Goal: Task Accomplishment & Management: Manage account settings

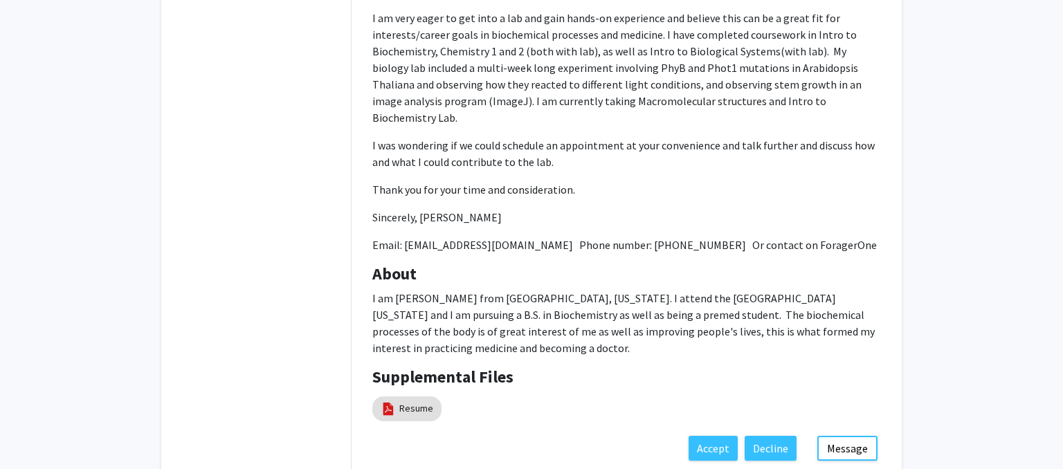
scroll to position [506, 0]
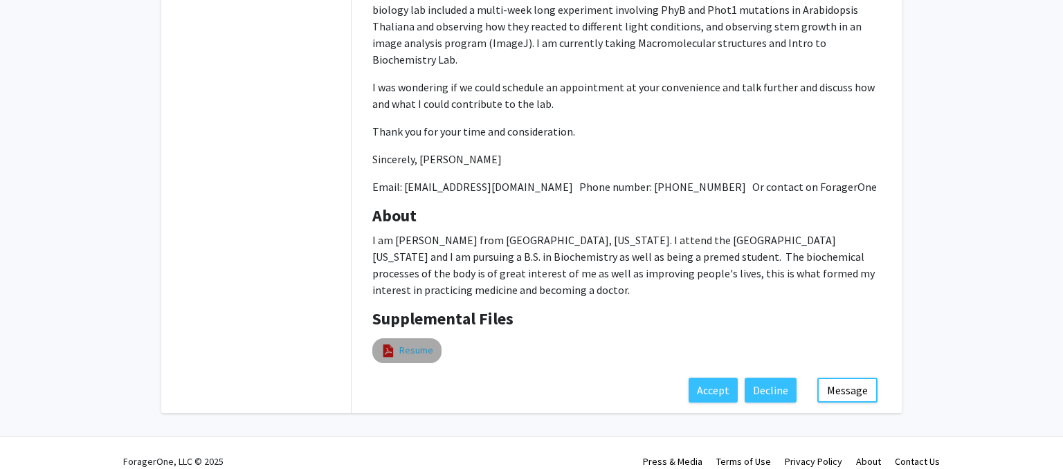
click at [412, 343] on link "Resume" at bounding box center [416, 350] width 34 height 15
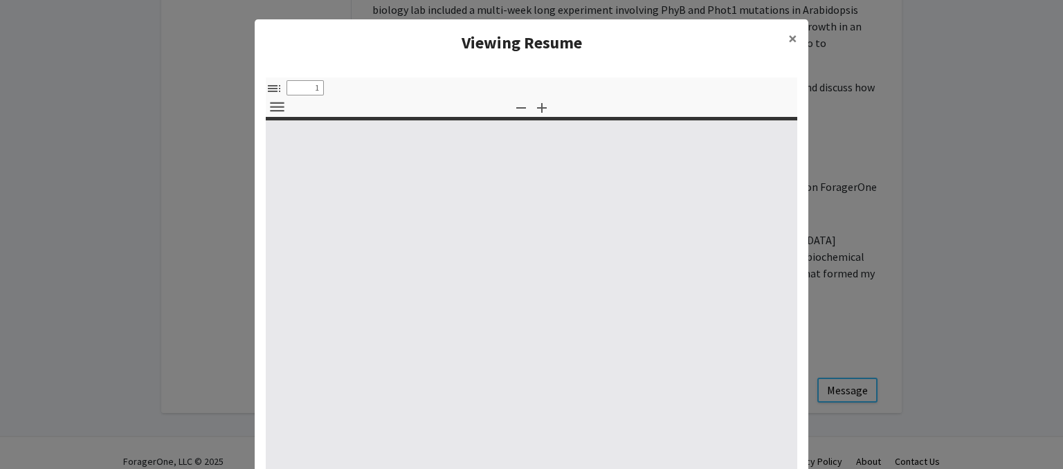
select select "custom"
type input "0"
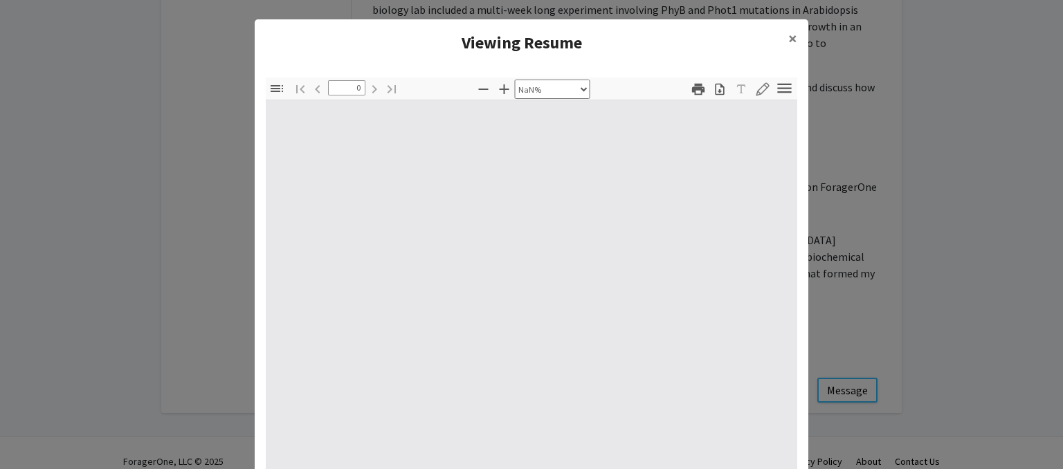
select select "auto"
type input "1"
select select "auto"
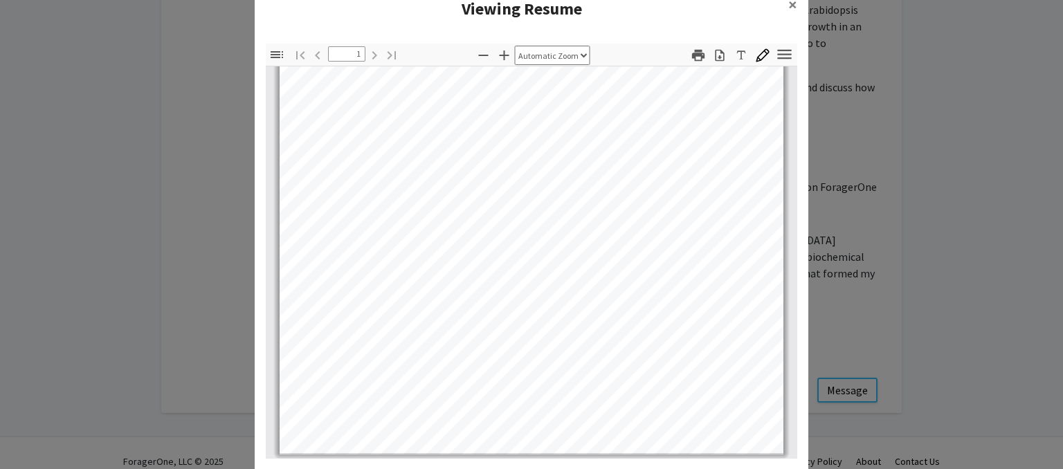
scroll to position [82, 0]
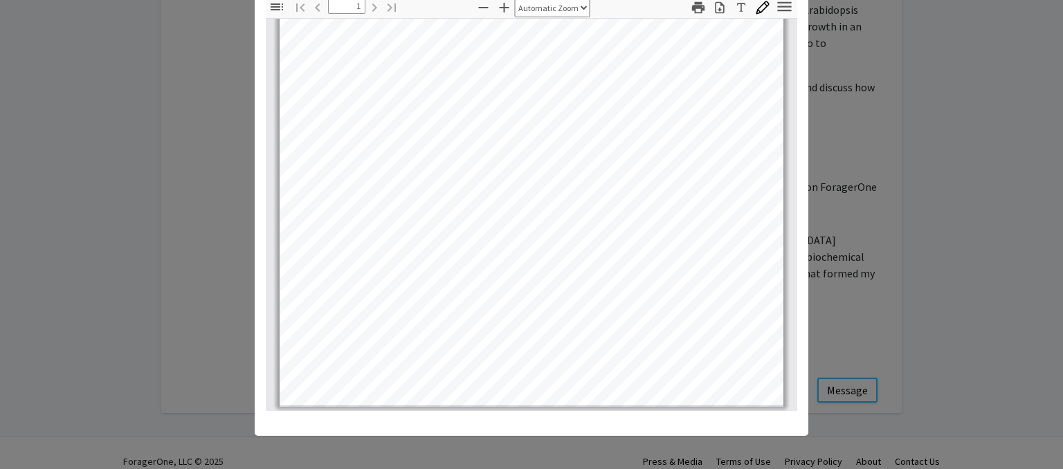
click at [971, 291] on modal-container "Viewing Resume × Thumbnails Document Outline Attachments Layers Current Outline…" at bounding box center [531, 234] width 1063 height 469
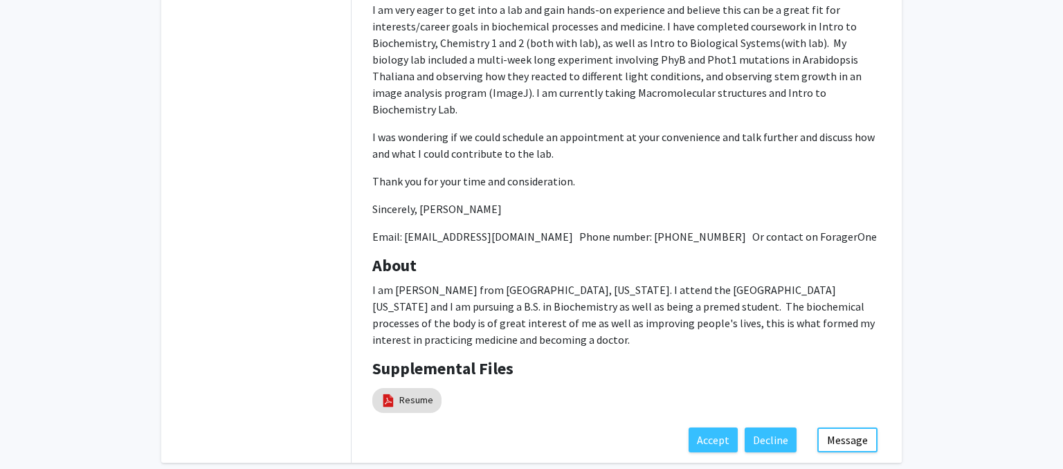
scroll to position [463, 0]
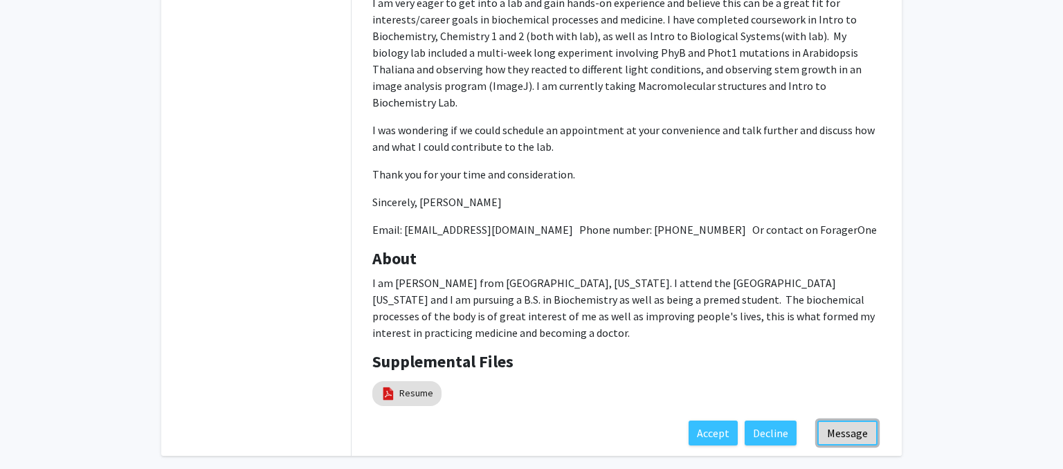
click at [853, 421] on button "Message" at bounding box center [847, 433] width 60 height 25
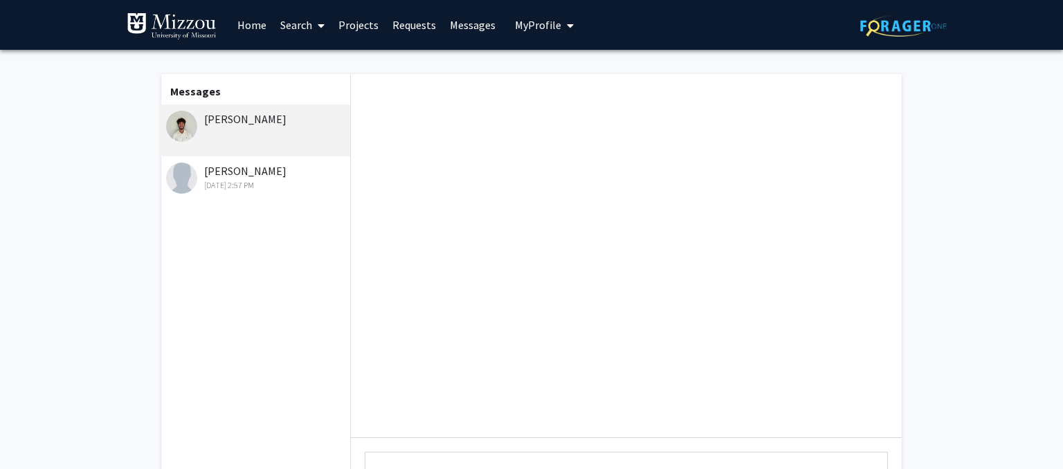
click at [239, 126] on div "[PERSON_NAME]" at bounding box center [256, 119] width 181 height 17
click at [223, 119] on div "[PERSON_NAME]" at bounding box center [256, 119] width 181 height 17
click at [470, 307] on div at bounding box center [626, 255] width 551 height 363
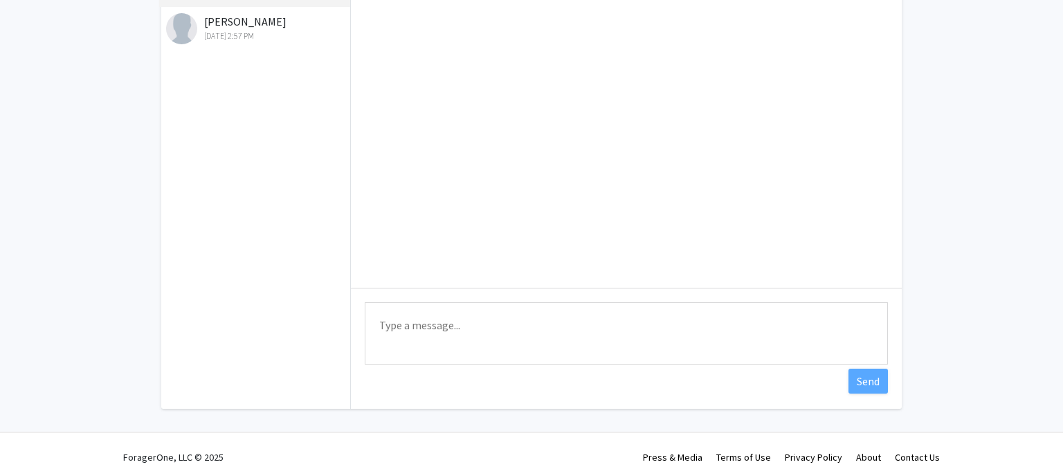
scroll to position [162, 0]
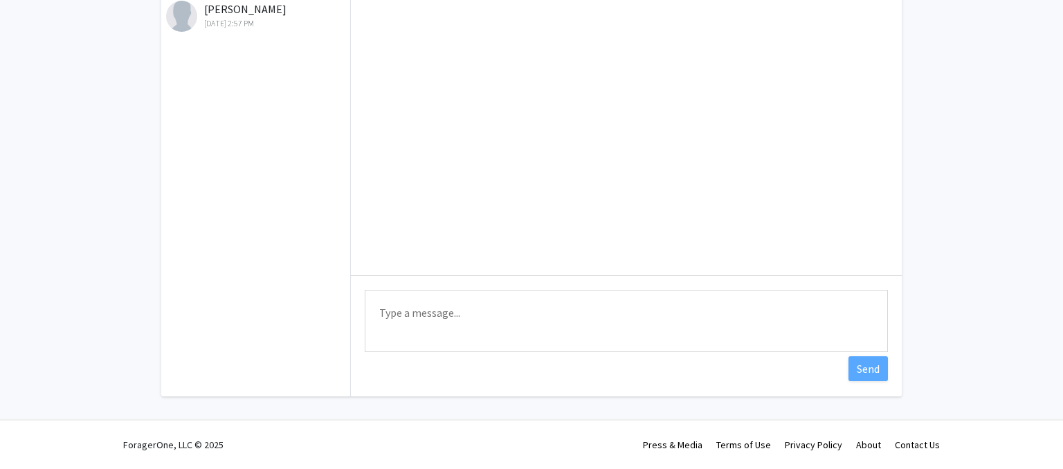
click at [525, 311] on textarea "Type a message" at bounding box center [626, 321] width 523 height 62
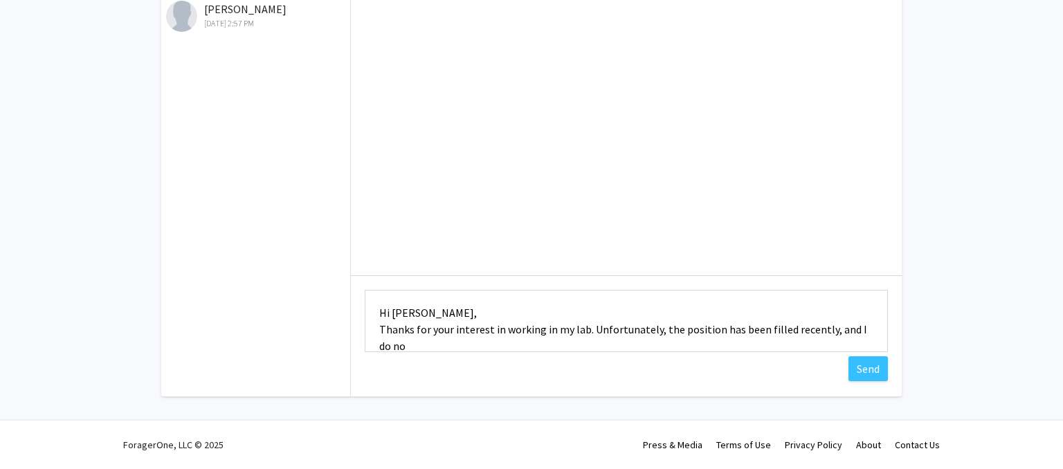
scroll to position [1, 0]
click at [424, 341] on textarea "Hi [PERSON_NAME], Thanks for your interest in working in my lab. Unfortunately,…" at bounding box center [626, 321] width 523 height 62
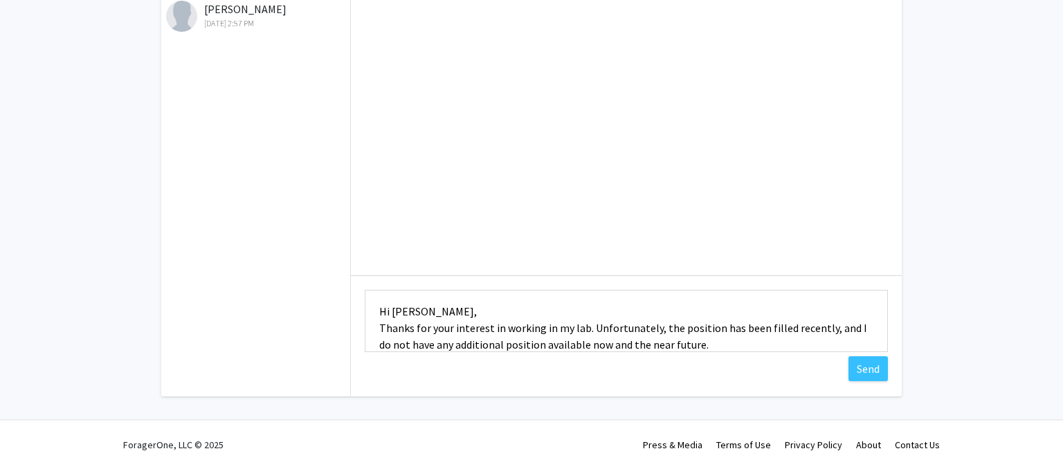
click at [582, 331] on textarea "Hi [PERSON_NAME], Thanks for your interest in working in my lab. Unfortunately,…" at bounding box center [626, 321] width 523 height 62
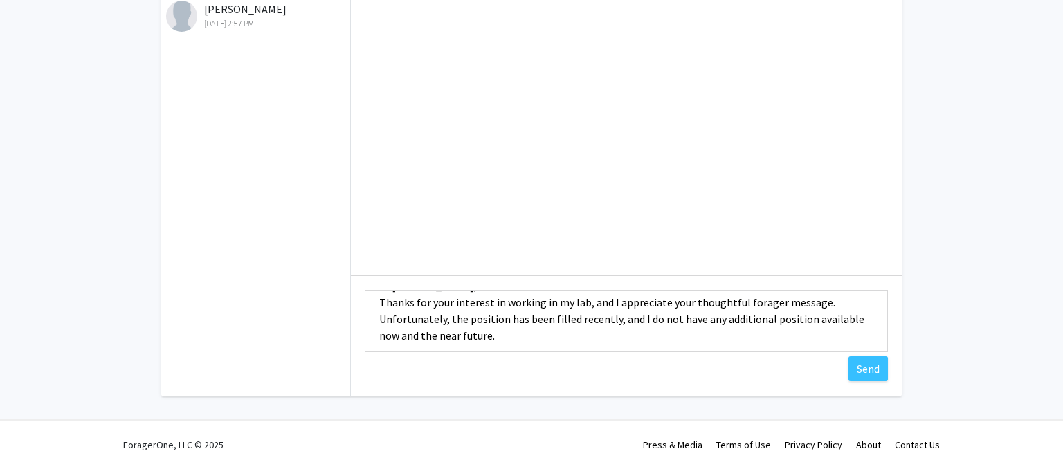
scroll to position [33, 0]
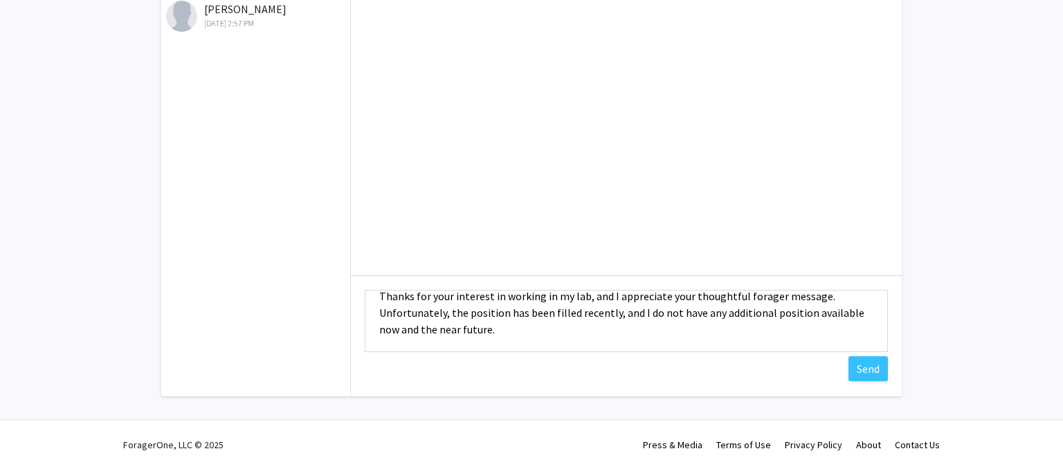
click at [379, 334] on textarea "Hi [PERSON_NAME], Thanks for your interest in working in my lab, and I apprecia…" at bounding box center [626, 321] width 523 height 62
click at [473, 331] on textarea "Hi [PERSON_NAME], Thanks for your interest in working in my lab, and I apprecia…" at bounding box center [626, 321] width 523 height 62
click at [742, 294] on textarea "Hi [PERSON_NAME], Thanks for your interest in working in my lab, and I apprecia…" at bounding box center [626, 321] width 523 height 62
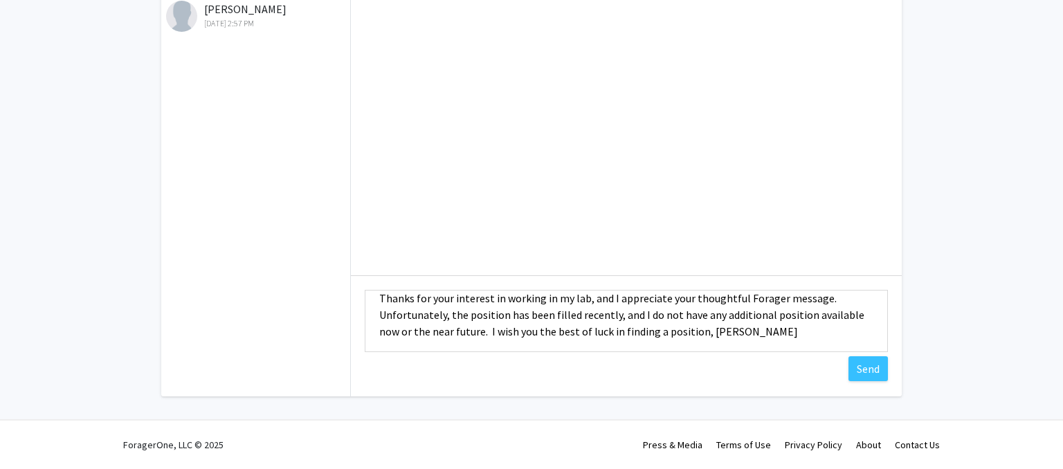
click at [800, 298] on textarea "Hi [PERSON_NAME], Thanks for your interest in working in my lab, and I apprecia…" at bounding box center [626, 321] width 523 height 62
type textarea "Hi [PERSON_NAME], Thanks for your interest in working in my lab, and I apprecia…"
click at [868, 370] on button "Send" at bounding box center [867, 368] width 39 height 25
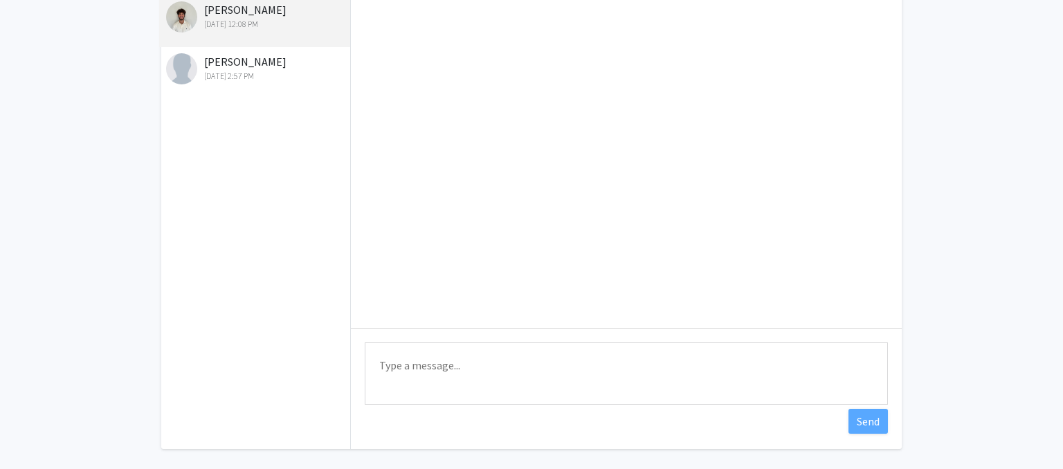
scroll to position [0, 0]
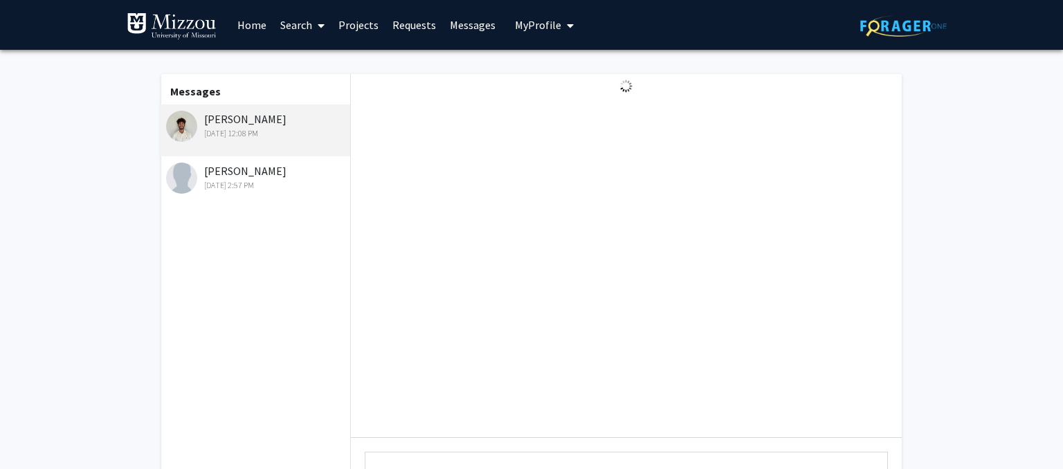
click at [533, 33] on button "My Profile" at bounding box center [544, 25] width 67 height 50
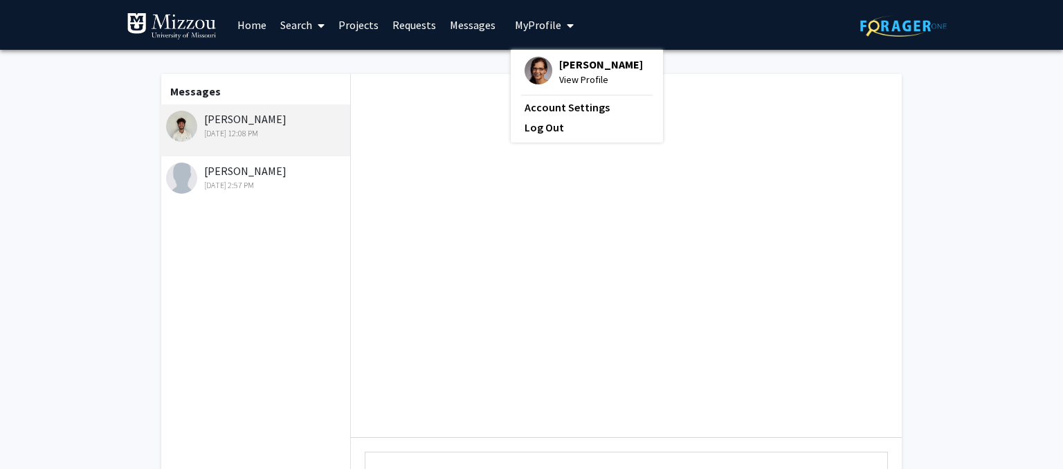
click at [559, 62] on span "[PERSON_NAME]" at bounding box center [601, 64] width 84 height 15
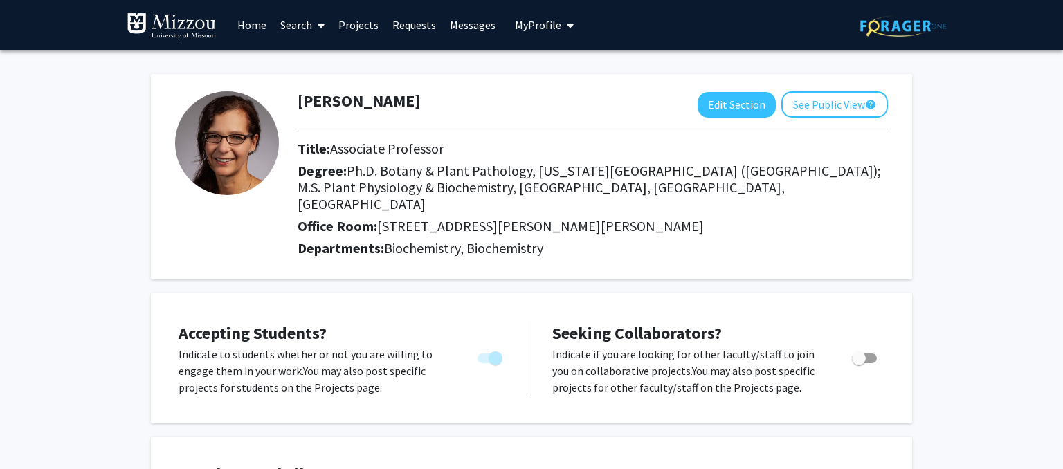
click at [486, 354] on span "You cannot turn this off while you have active projects." at bounding box center [489, 359] width 25 height 10
click at [732, 106] on button "Edit Section" at bounding box center [736, 105] width 78 height 26
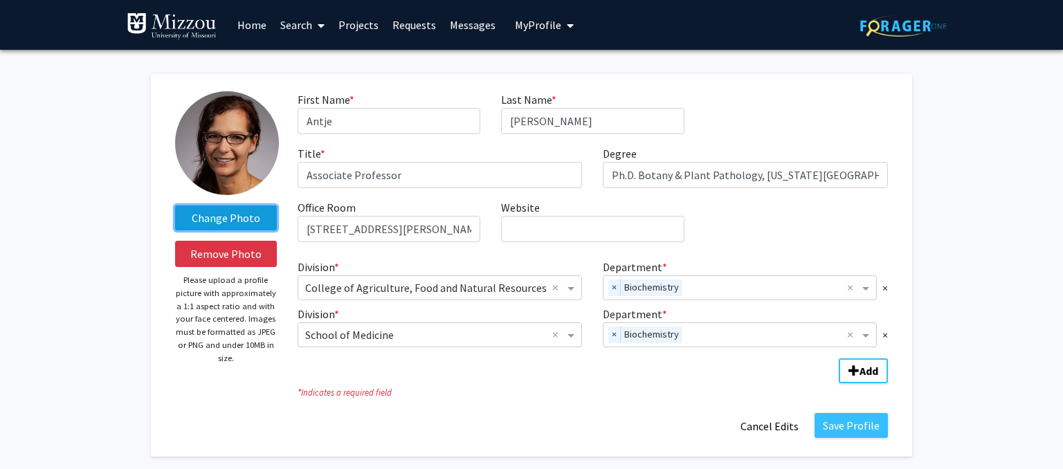
click at [217, 219] on label "Change Photo" at bounding box center [226, 218] width 102 height 25
click at [0, 0] on input "Change Photo" at bounding box center [0, 0] width 0 height 0
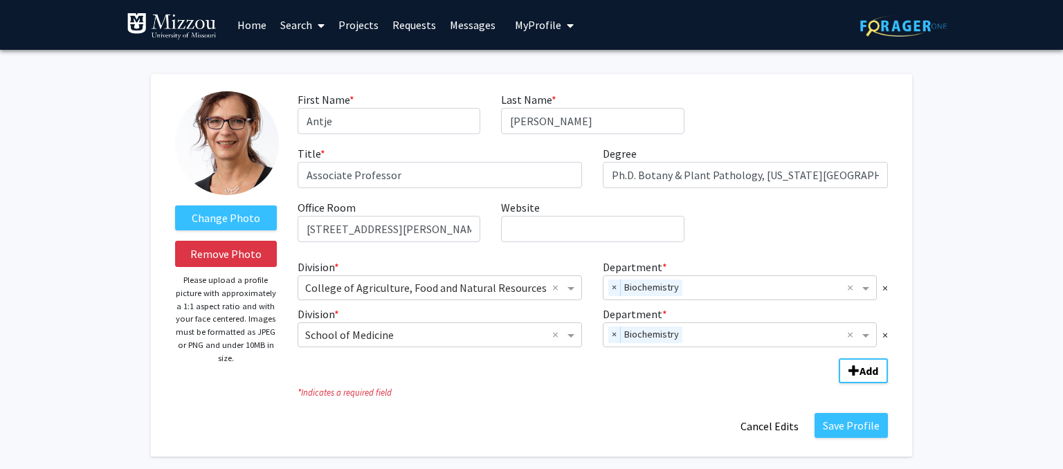
click at [218, 134] on img at bounding box center [227, 143] width 104 height 104
click at [219, 217] on label "Change Photo" at bounding box center [226, 218] width 102 height 25
click at [0, 0] on input "Change Photo" at bounding box center [0, 0] width 0 height 0
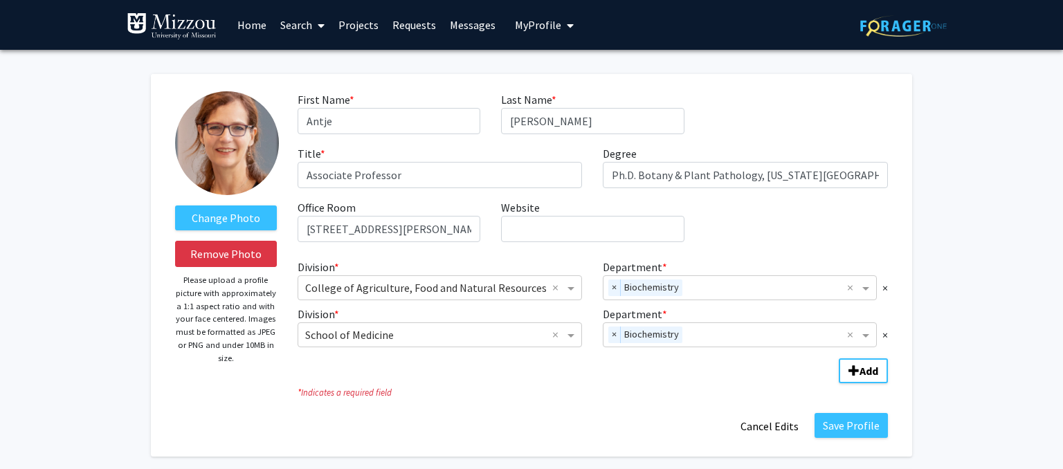
click at [230, 162] on img at bounding box center [227, 143] width 104 height 104
click at [223, 162] on img at bounding box center [227, 143] width 104 height 104
click at [574, 338] on span "Division" at bounding box center [572, 335] width 17 height 17
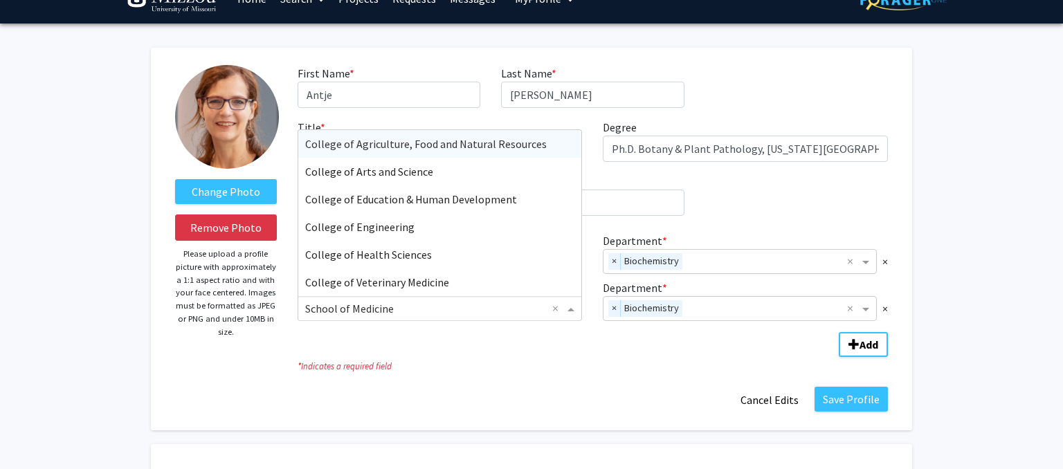
scroll to position [25, 0]
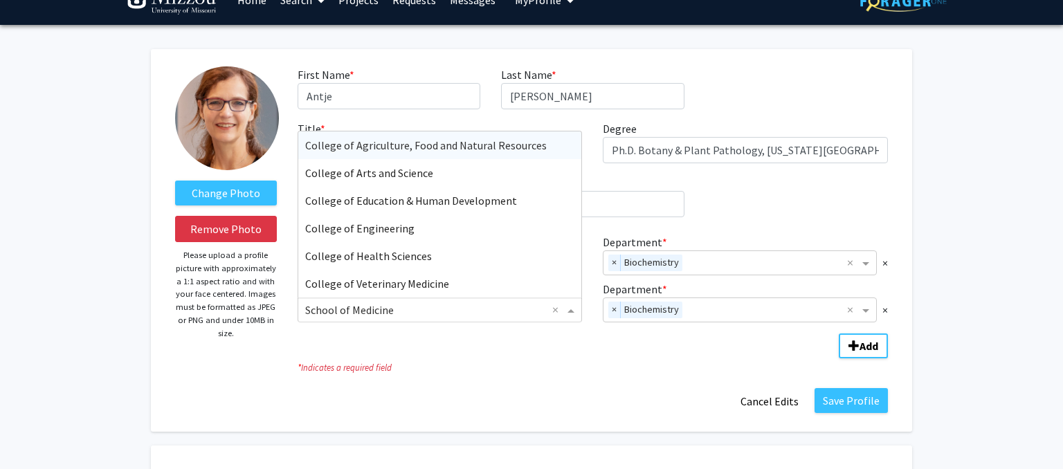
click at [506, 138] on span "College of Agriculture, Food and Natural Resources" at bounding box center [425, 145] width 241 height 14
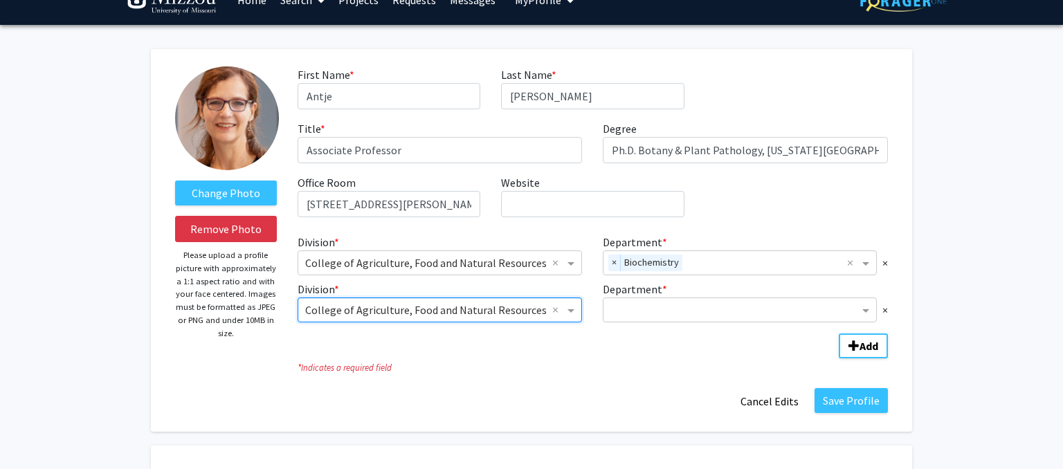
click at [444, 413] on div "Save Profile Cancel Edits" at bounding box center [592, 401] width 611 height 26
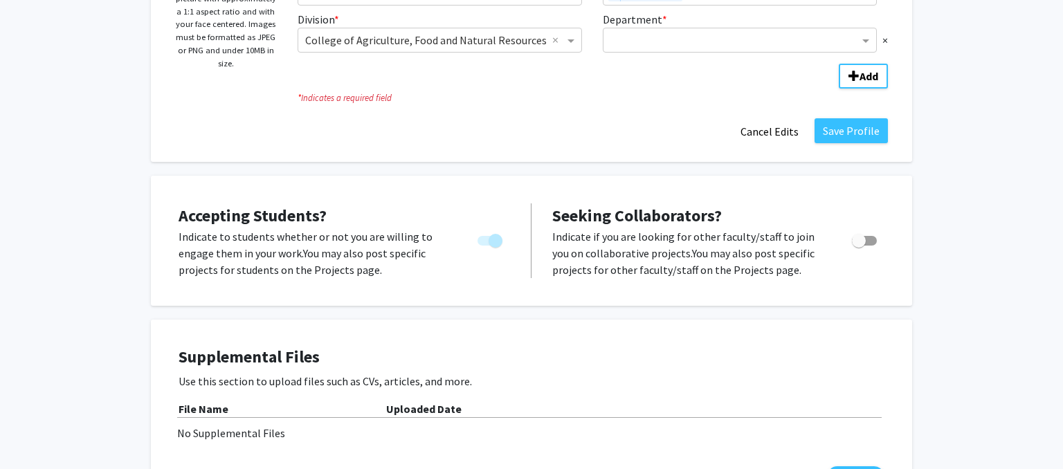
scroll to position [304, 0]
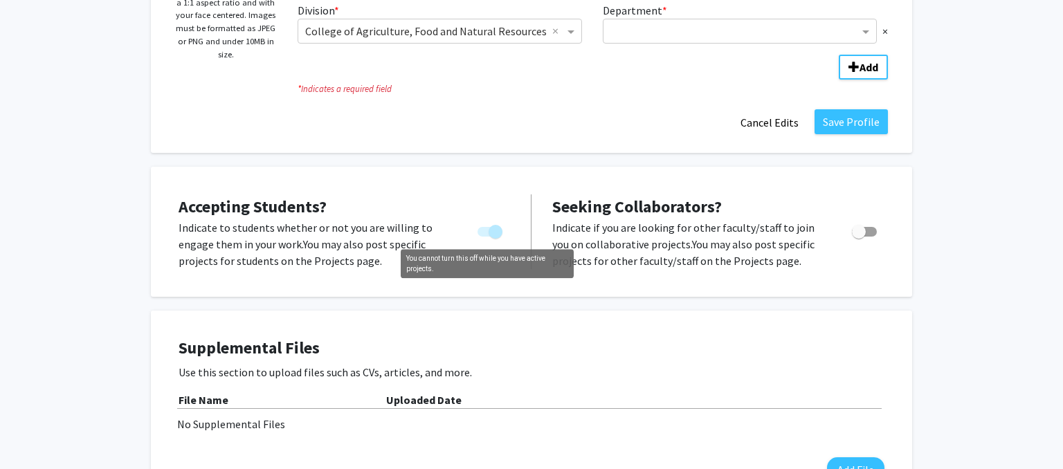
click at [486, 233] on span "You cannot turn this off while you have active projects." at bounding box center [489, 232] width 25 height 10
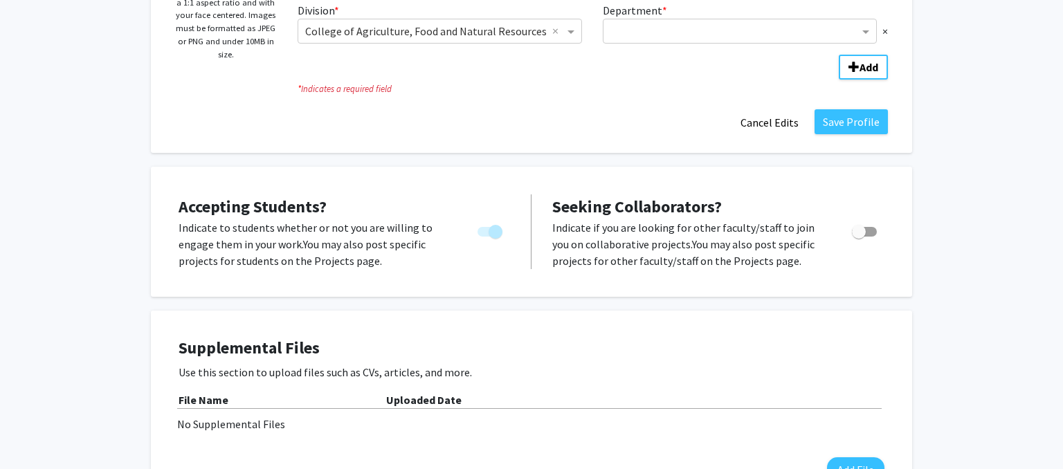
drag, startPoint x: 491, startPoint y: 232, endPoint x: 477, endPoint y: 232, distance: 13.8
click at [477, 232] on label "You cannot turn this off while you have active projects." at bounding box center [487, 231] width 30 height 17
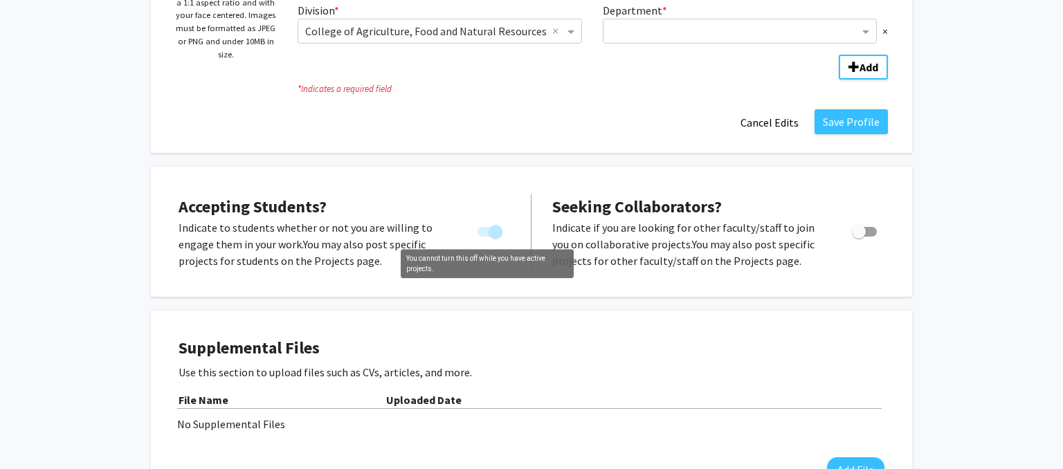
click at [480, 230] on span "You cannot turn this off while you have active projects." at bounding box center [489, 232] width 25 height 10
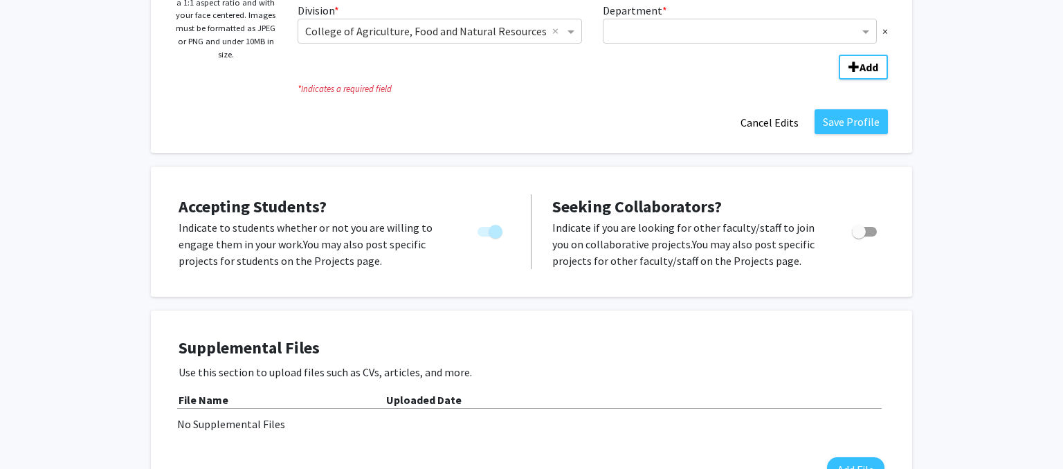
click at [478, 232] on span "You cannot turn this off while you have active projects." at bounding box center [489, 232] width 25 height 10
click at [428, 237] on p "Indicate to students whether or not you are willing to engage them in your work…" at bounding box center [315, 244] width 273 height 50
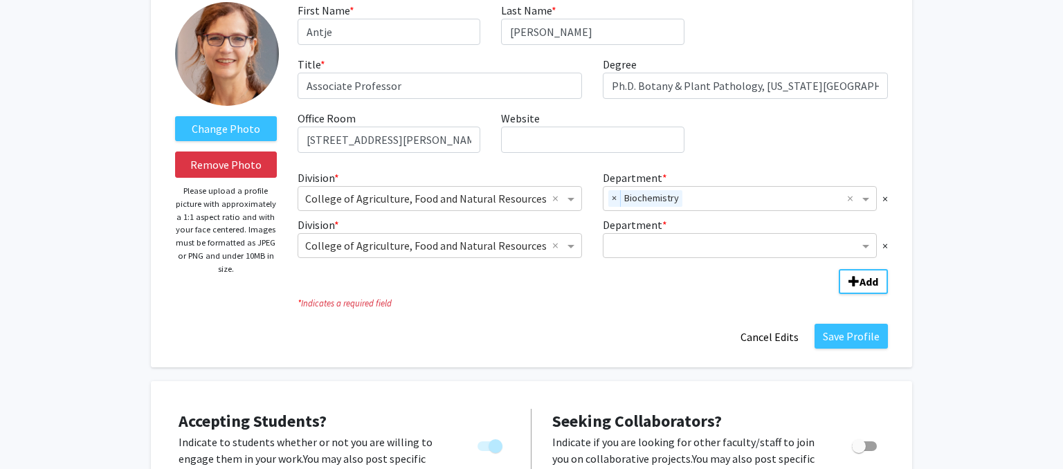
scroll to position [89, 0]
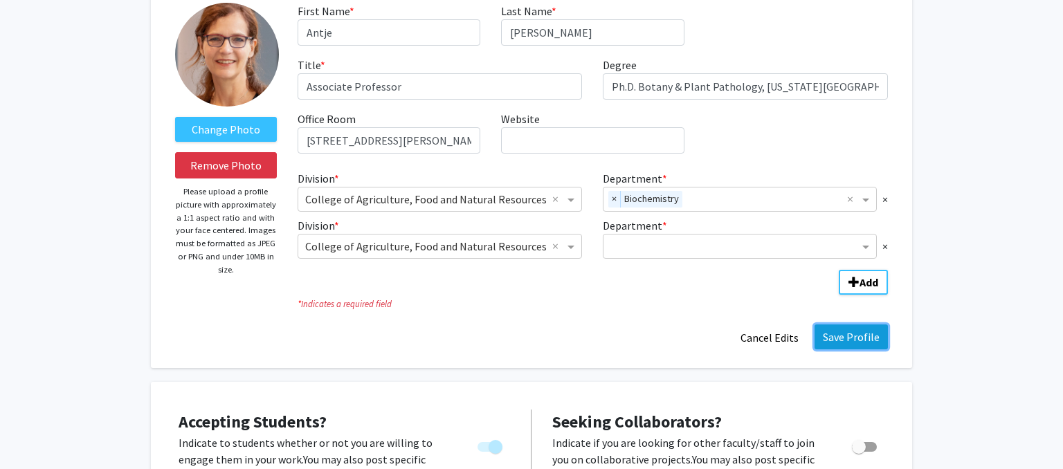
click at [859, 329] on button "Save Profile" at bounding box center [850, 337] width 73 height 25
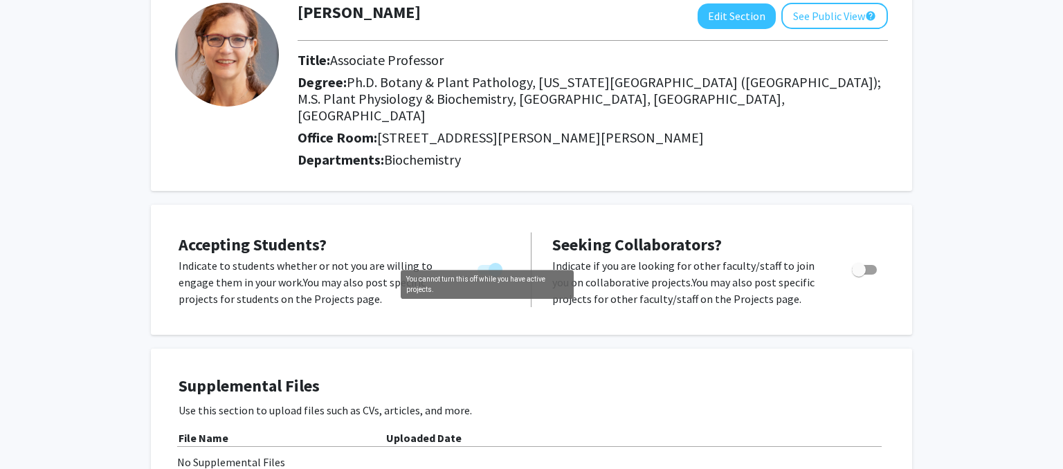
click at [491, 263] on span "You cannot turn this off while you have active projects." at bounding box center [496, 270] width 14 height 14
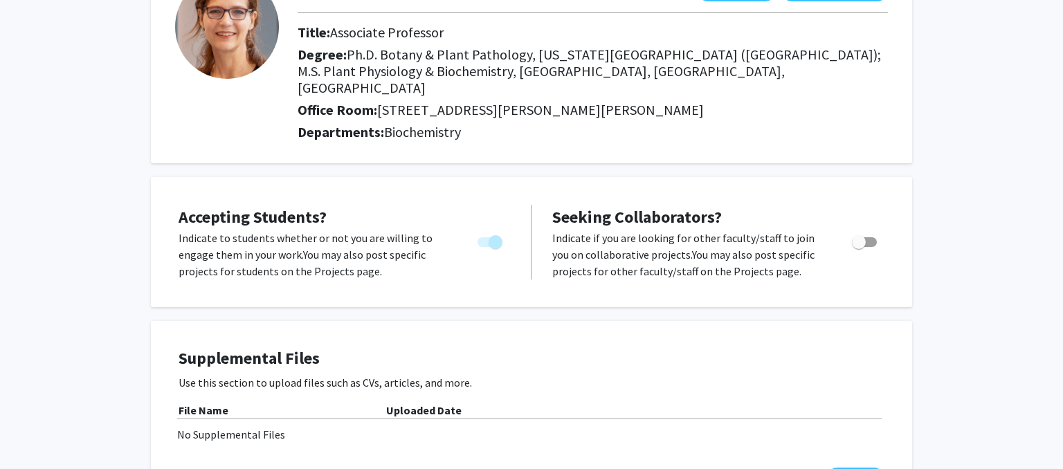
scroll to position [0, 0]
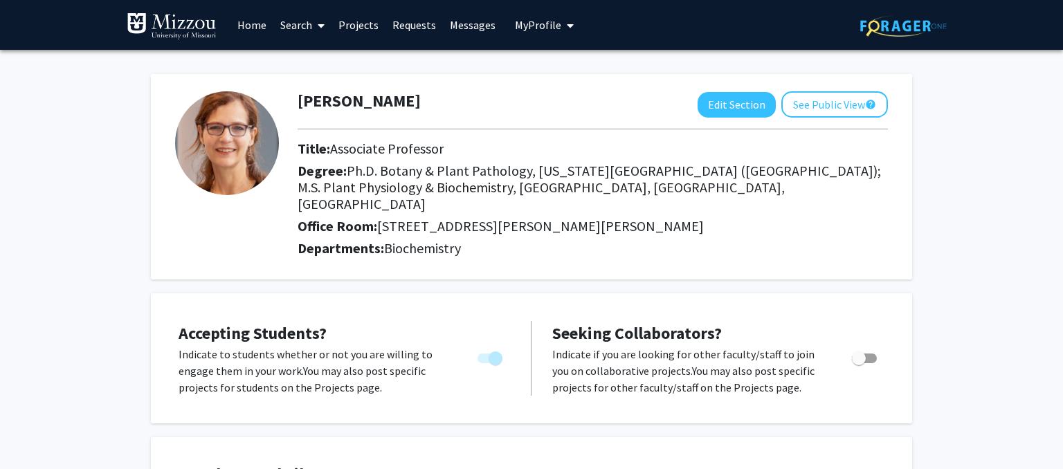
click at [356, 24] on link "Projects" at bounding box center [358, 25] width 54 height 48
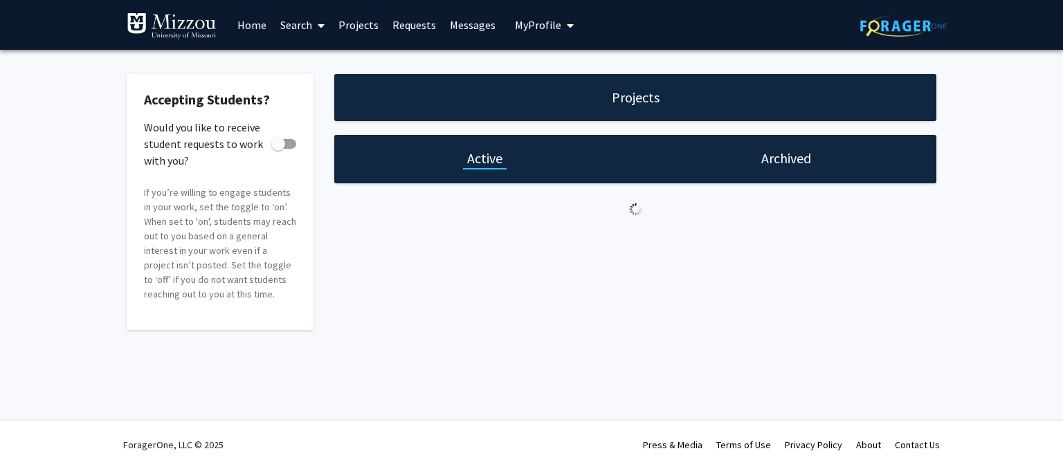
checkbox input "true"
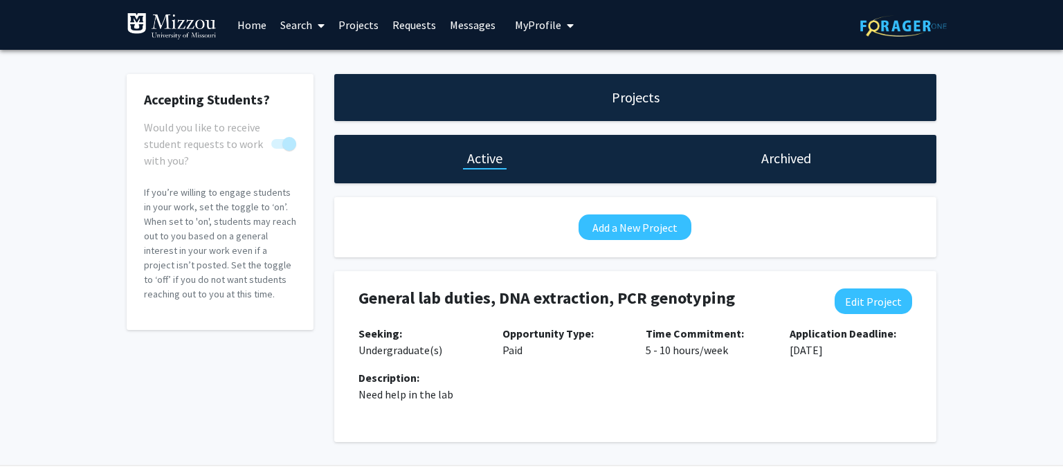
click at [781, 152] on h1 "Archived" at bounding box center [786, 158] width 50 height 19
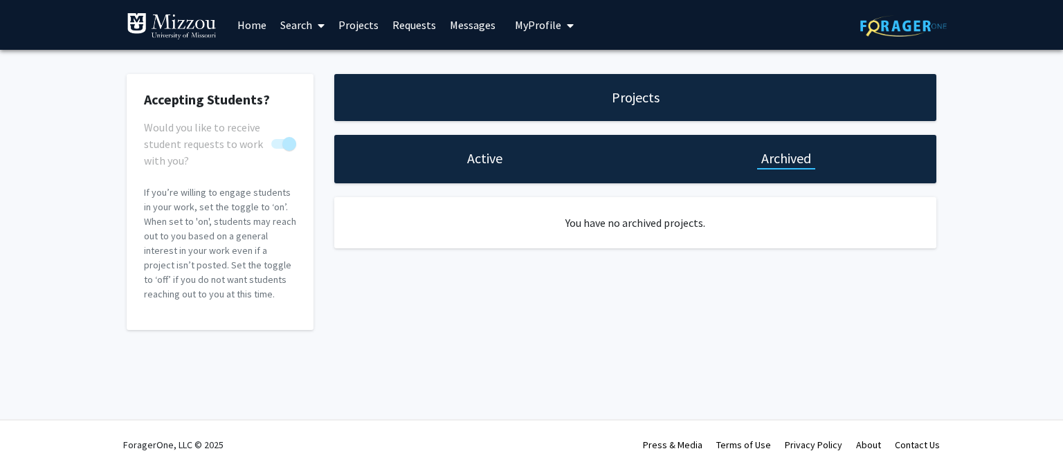
click at [542, 29] on span "My Profile" at bounding box center [538, 25] width 46 height 14
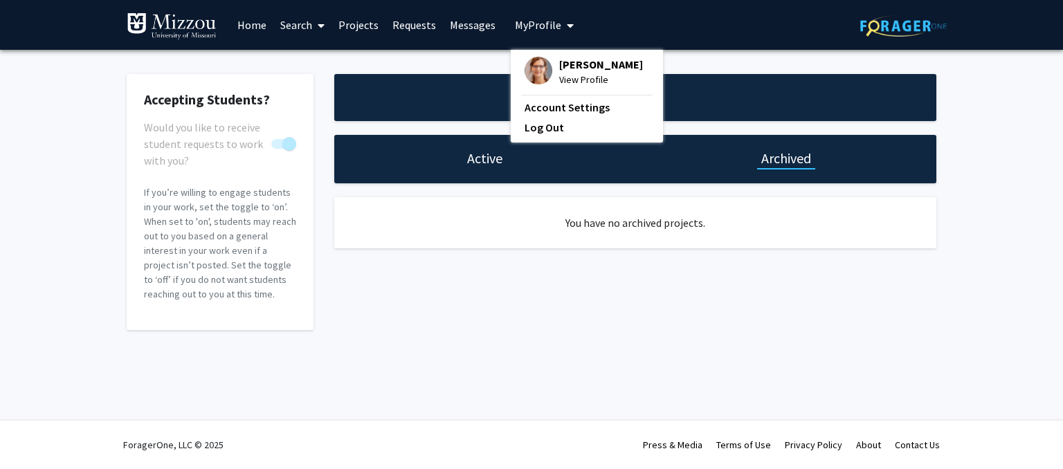
click at [554, 67] on div "[PERSON_NAME] View Profile" at bounding box center [583, 72] width 118 height 30
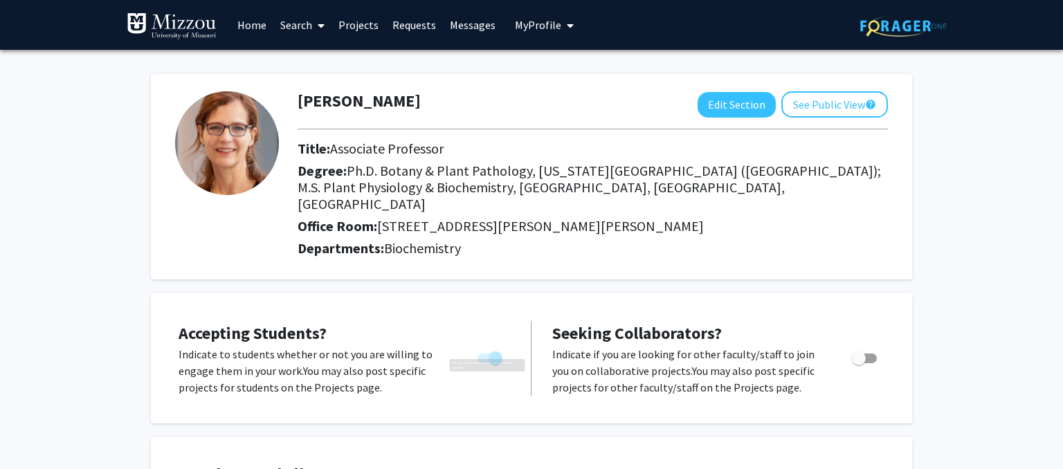
click at [483, 354] on span "You cannot turn this off while you have active projects." at bounding box center [489, 359] width 25 height 10
drag, startPoint x: 493, startPoint y: 342, endPoint x: 477, endPoint y: 343, distance: 16.0
click at [477, 350] on label "You cannot turn this off while you have active projects." at bounding box center [487, 358] width 30 height 17
click at [746, 100] on button "Edit Section" at bounding box center [736, 105] width 78 height 26
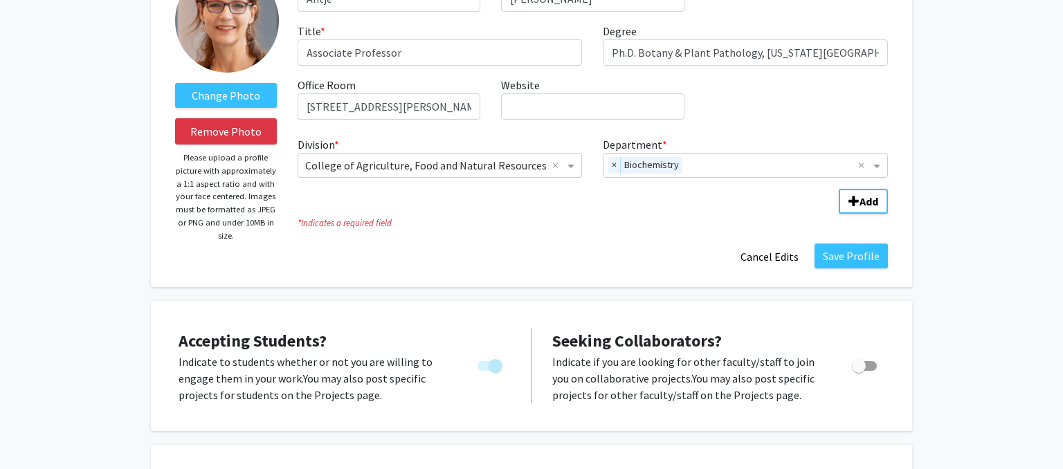
scroll to position [138, 0]
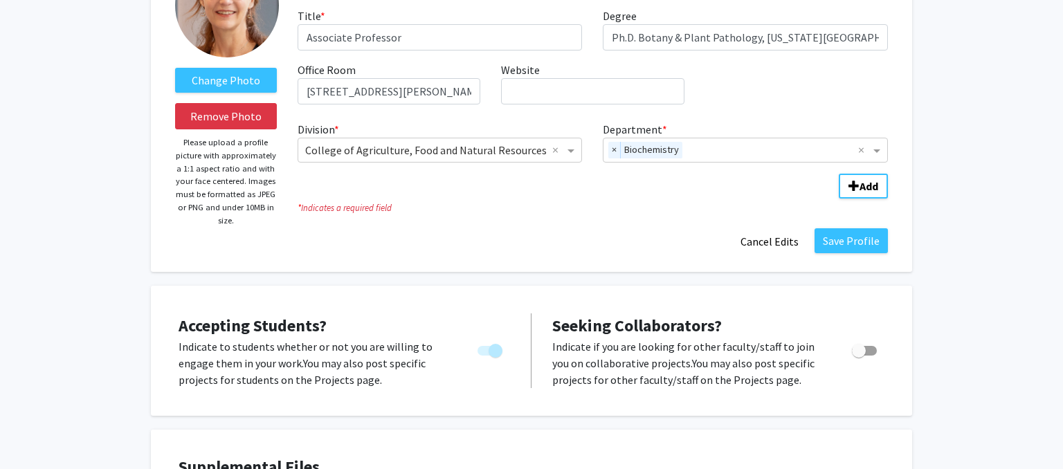
click at [486, 345] on label "You cannot turn this off while you have active projects." at bounding box center [487, 351] width 30 height 17
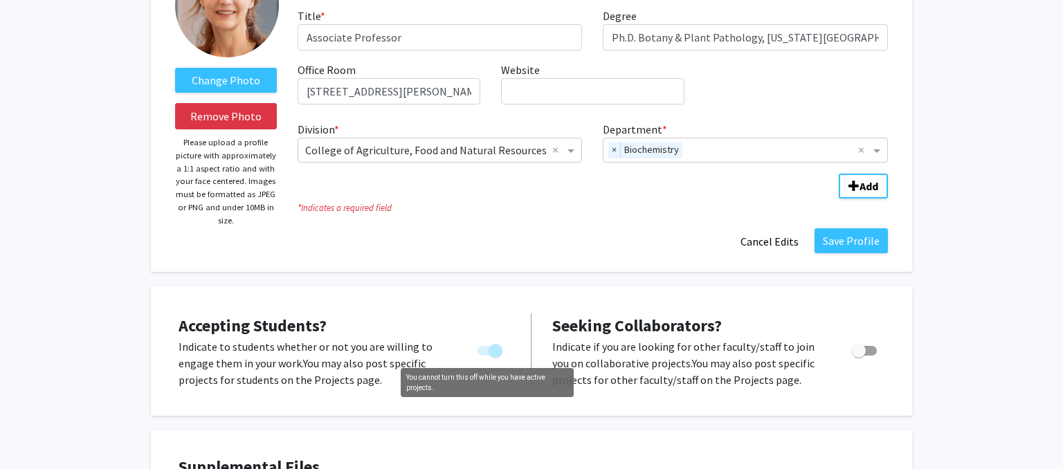
click at [483, 353] on span "You cannot turn this off while you have active projects." at bounding box center [489, 351] width 25 height 10
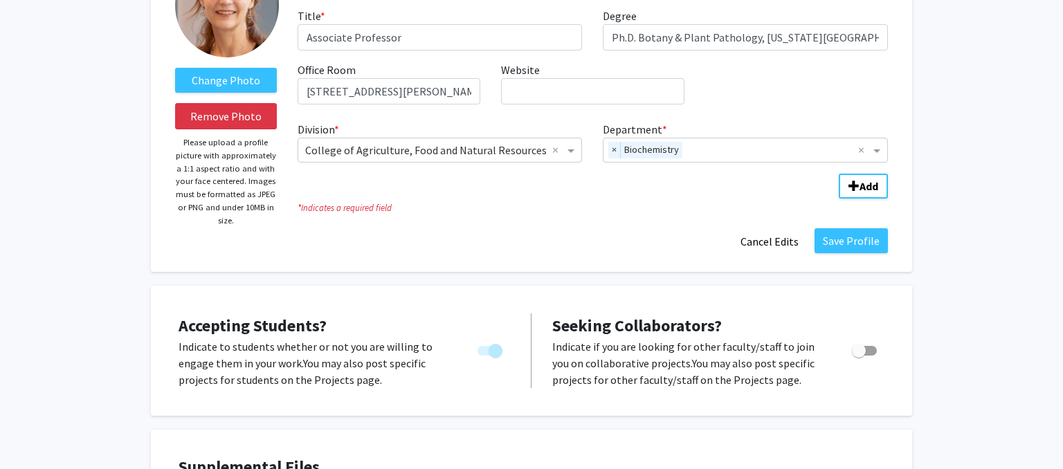
drag, startPoint x: 500, startPoint y: 347, endPoint x: 466, endPoint y: 349, distance: 34.7
click at [466, 349] on div at bounding box center [491, 363] width 59 height 50
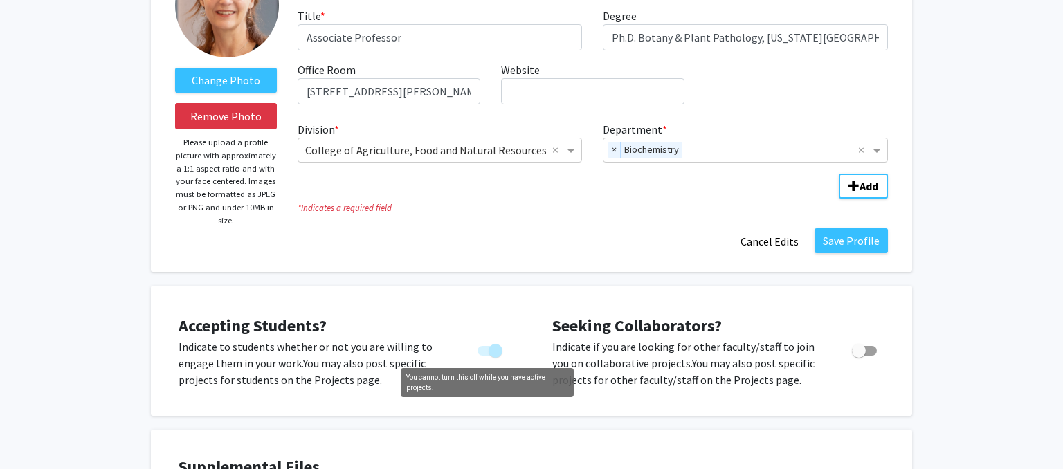
click at [484, 345] on label "You cannot turn this off while you have active projects." at bounding box center [487, 351] width 30 height 17
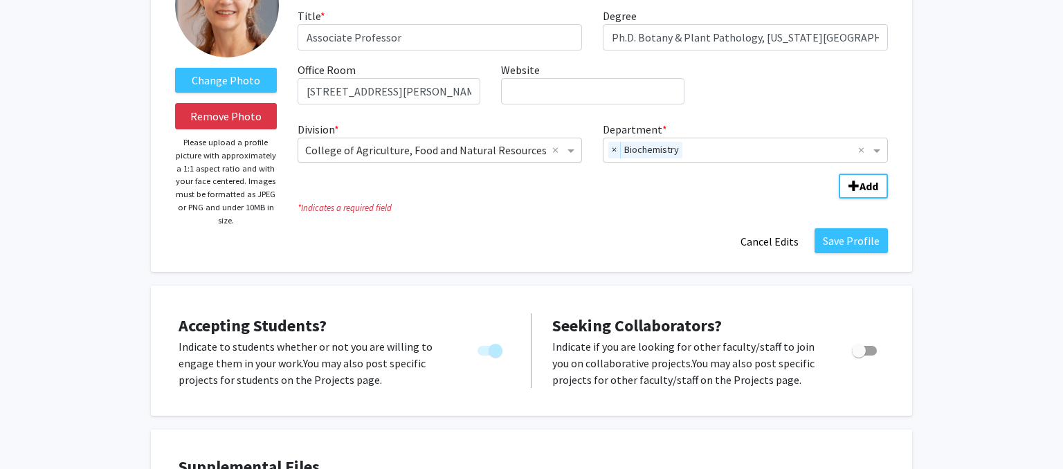
scroll to position [0, 0]
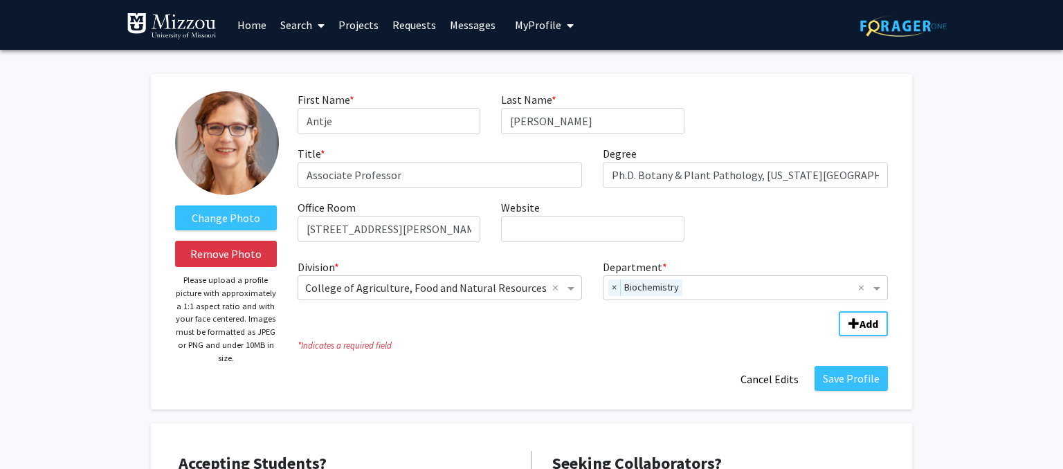
click at [372, 28] on link "Projects" at bounding box center [358, 25] width 54 height 48
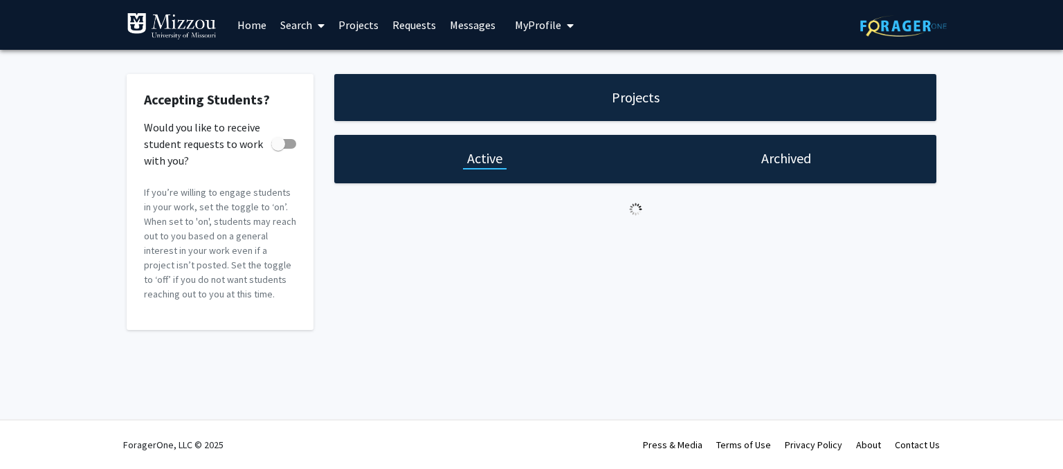
checkbox input "true"
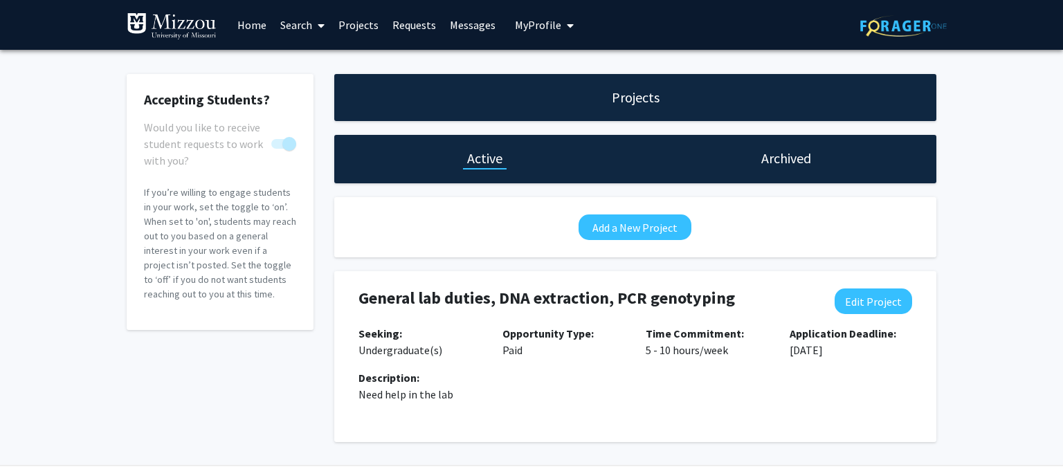
scroll to position [45, 0]
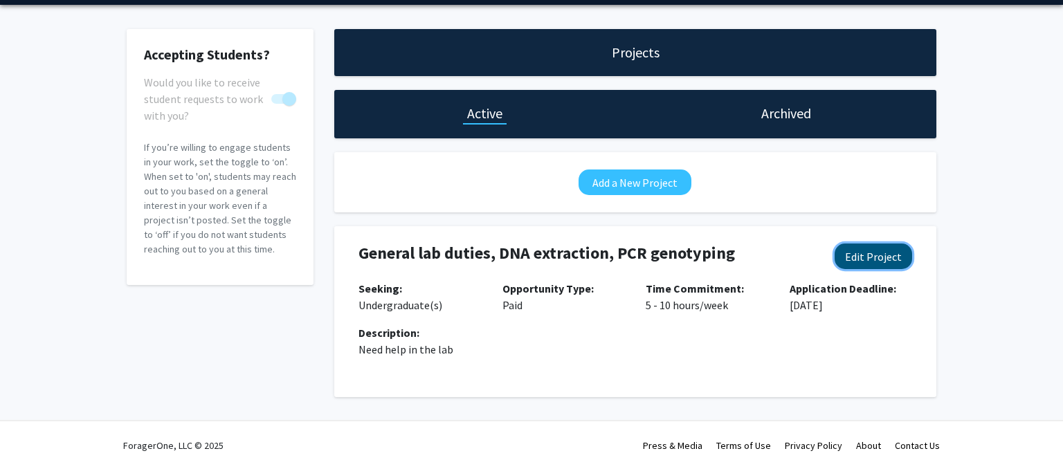
click at [874, 257] on button "Edit Project" at bounding box center [872, 257] width 77 height 26
select select "5 - 10"
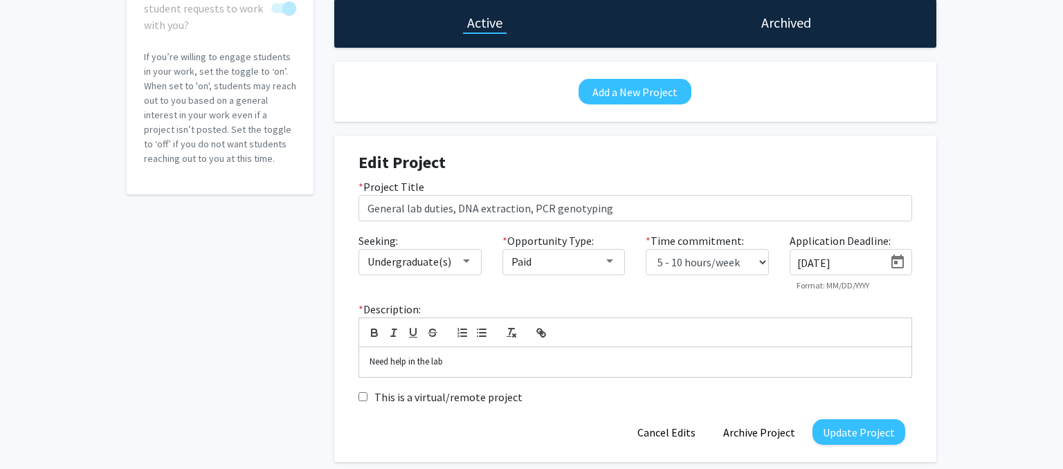
scroll to position [157, 0]
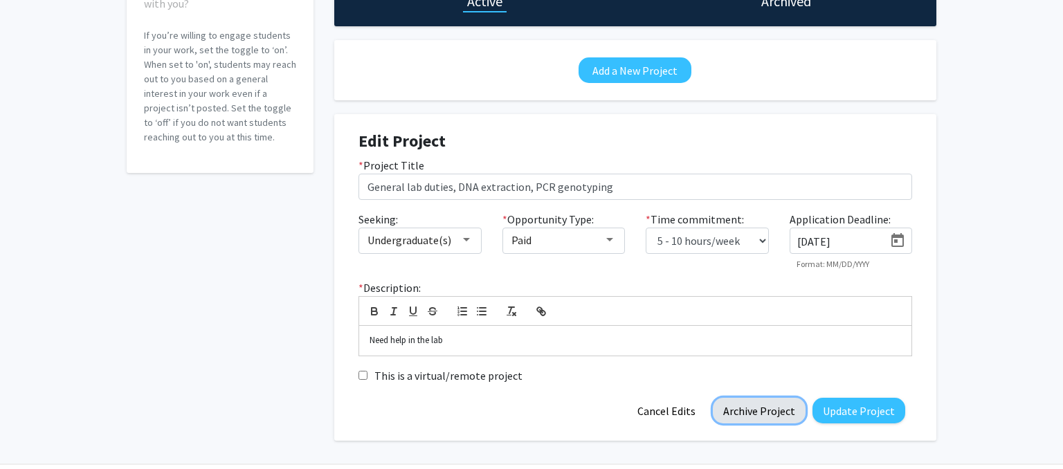
click at [763, 410] on button "Archive Project" at bounding box center [759, 411] width 93 height 26
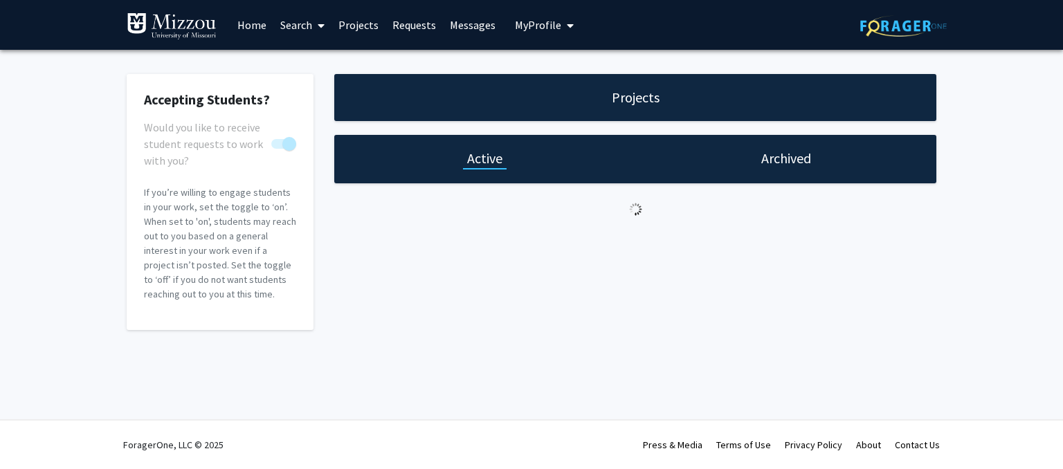
scroll to position [0, 0]
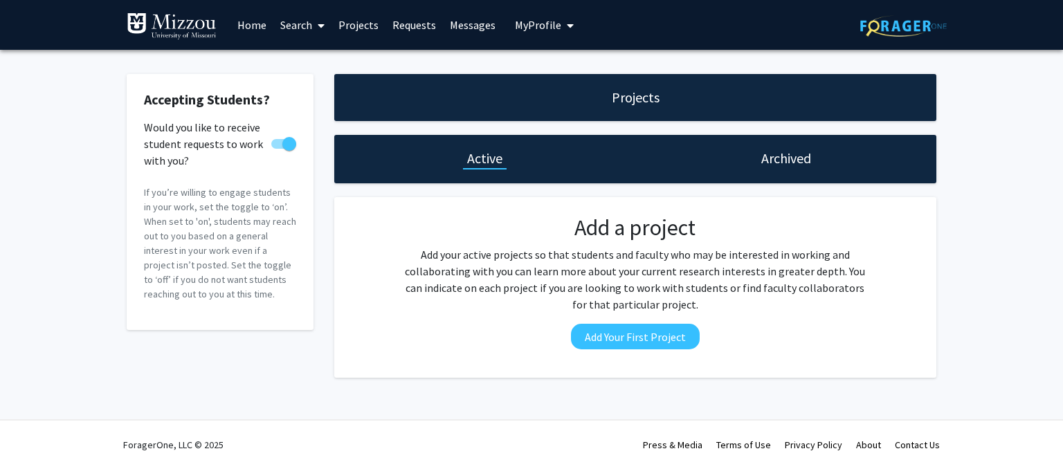
click at [536, 32] on button "My Profile" at bounding box center [544, 25] width 67 height 50
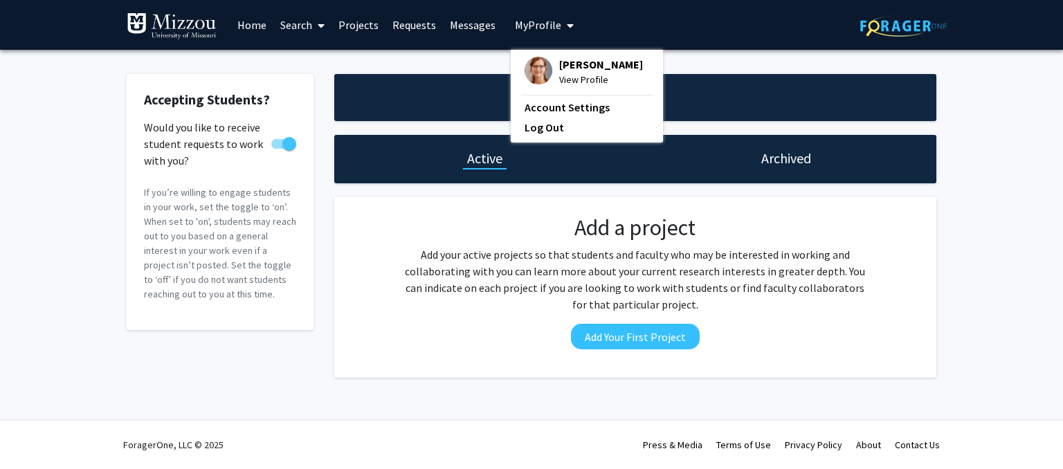
click at [536, 60] on img at bounding box center [538, 71] width 28 height 28
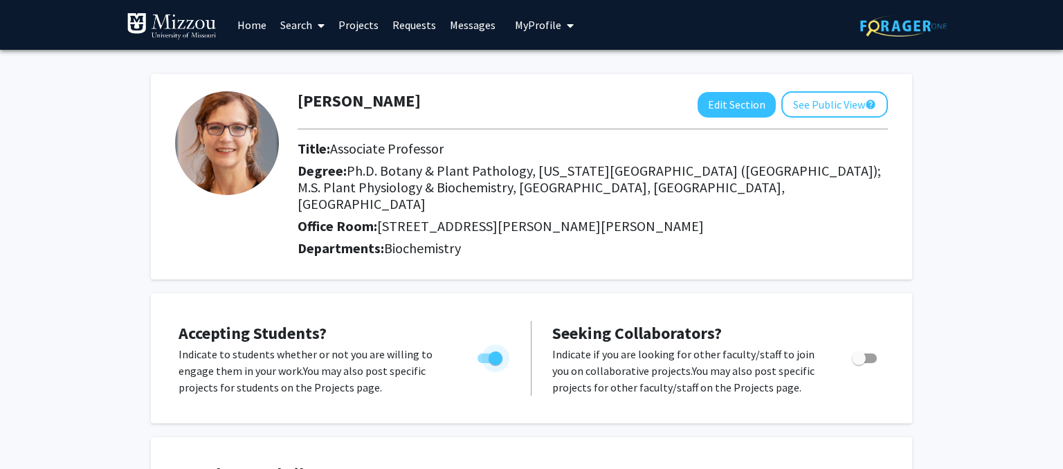
click at [482, 354] on span "Toggle" at bounding box center [489, 359] width 25 height 10
click at [484, 363] on input "Would you like to permit student requests?" at bounding box center [484, 363] width 1 height 1
checkbox input "false"
click at [563, 88] on div "[PERSON_NAME] Edit Section See Public View help Title: Associate Professor Degr…" at bounding box center [531, 177] width 761 height 206
click at [830, 104] on button "See Public View help" at bounding box center [834, 104] width 107 height 26
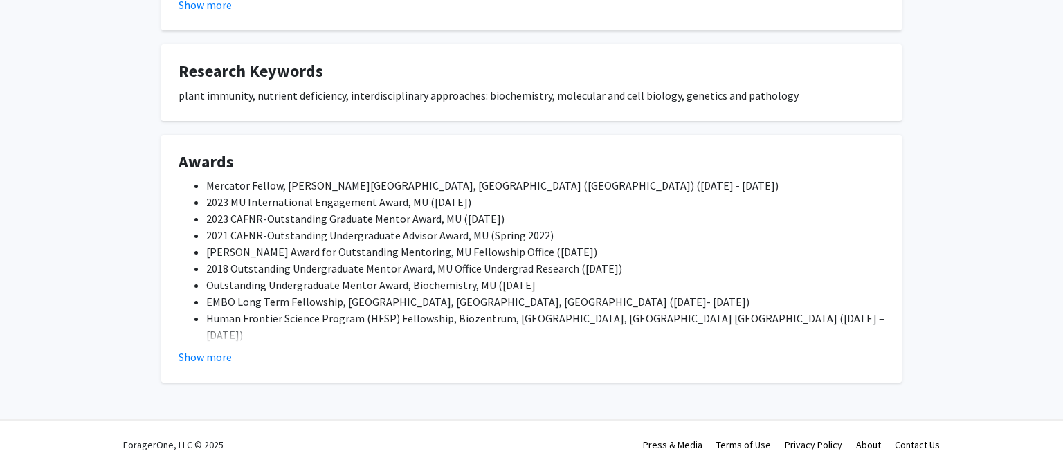
scroll to position [484, 0]
